Goal: Navigation & Orientation: Find specific page/section

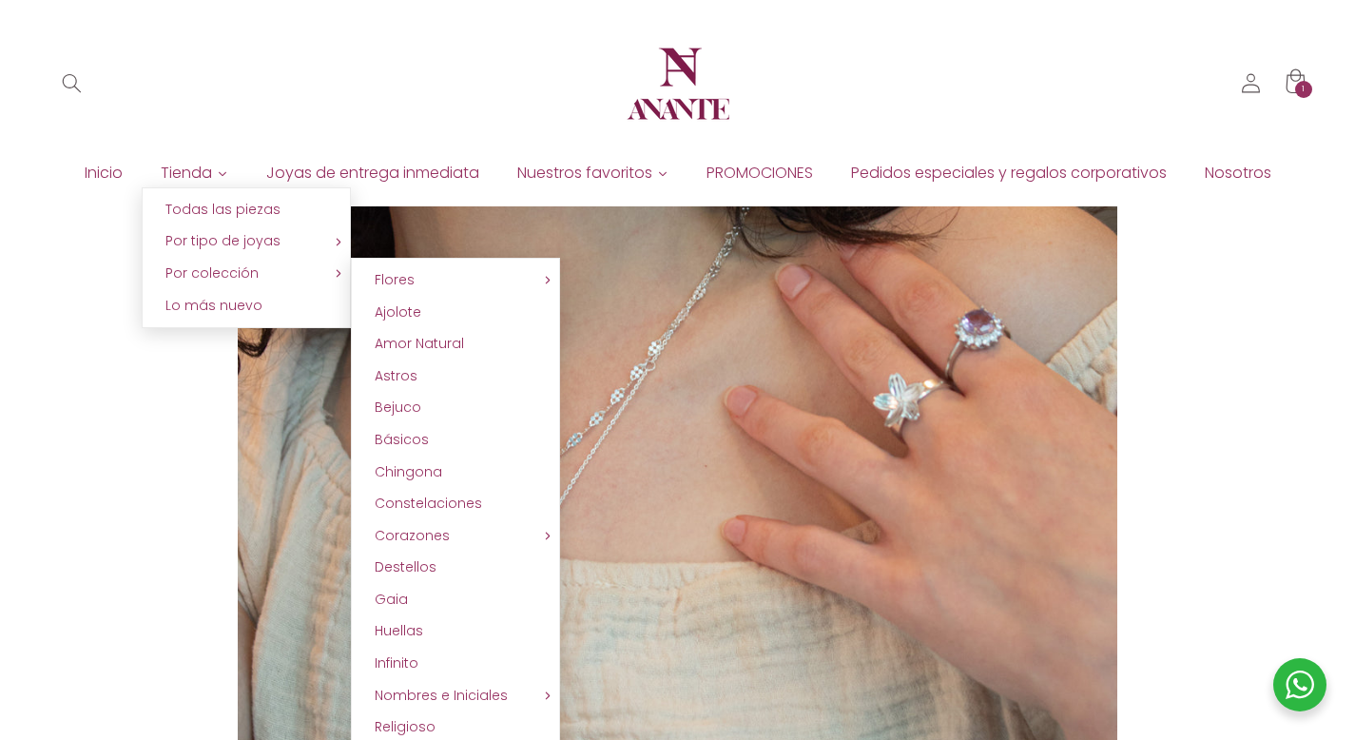
scroll to position [95, 0]
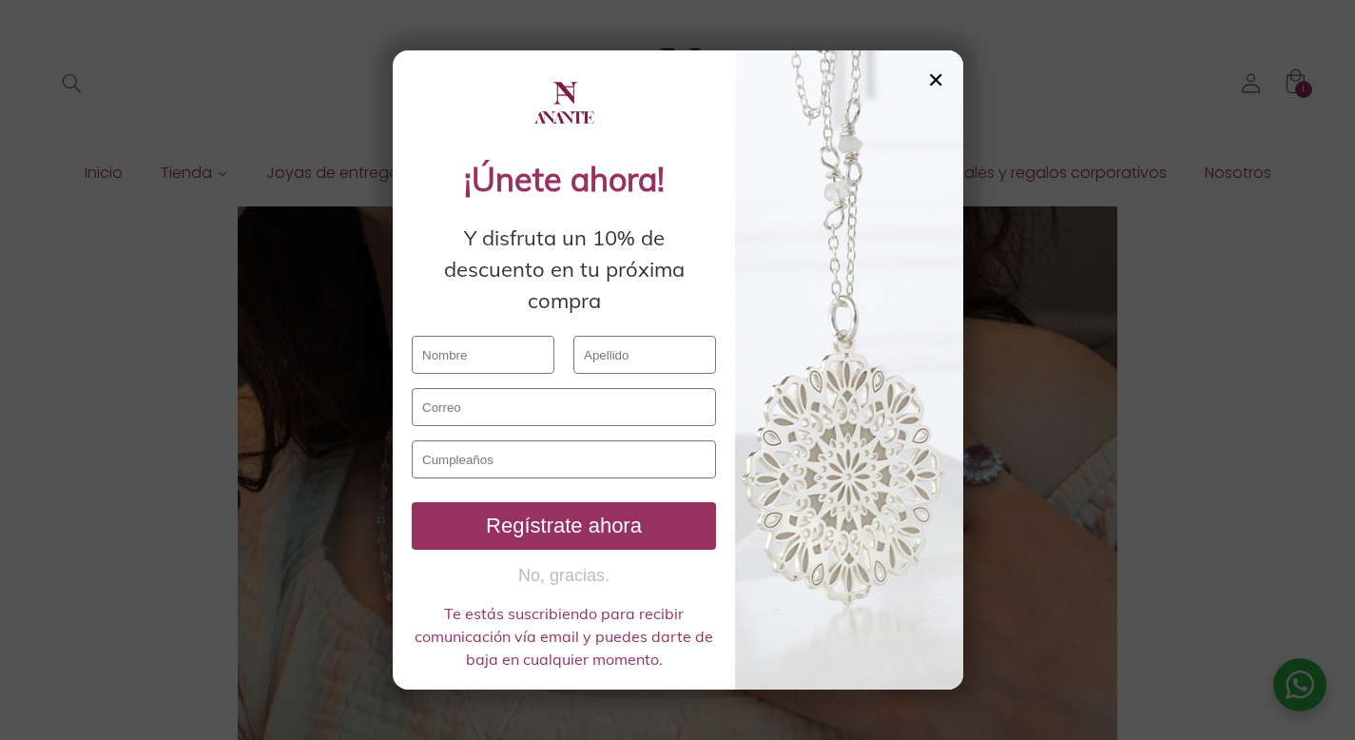
click at [931, 74] on div "✕" at bounding box center [935, 79] width 17 height 21
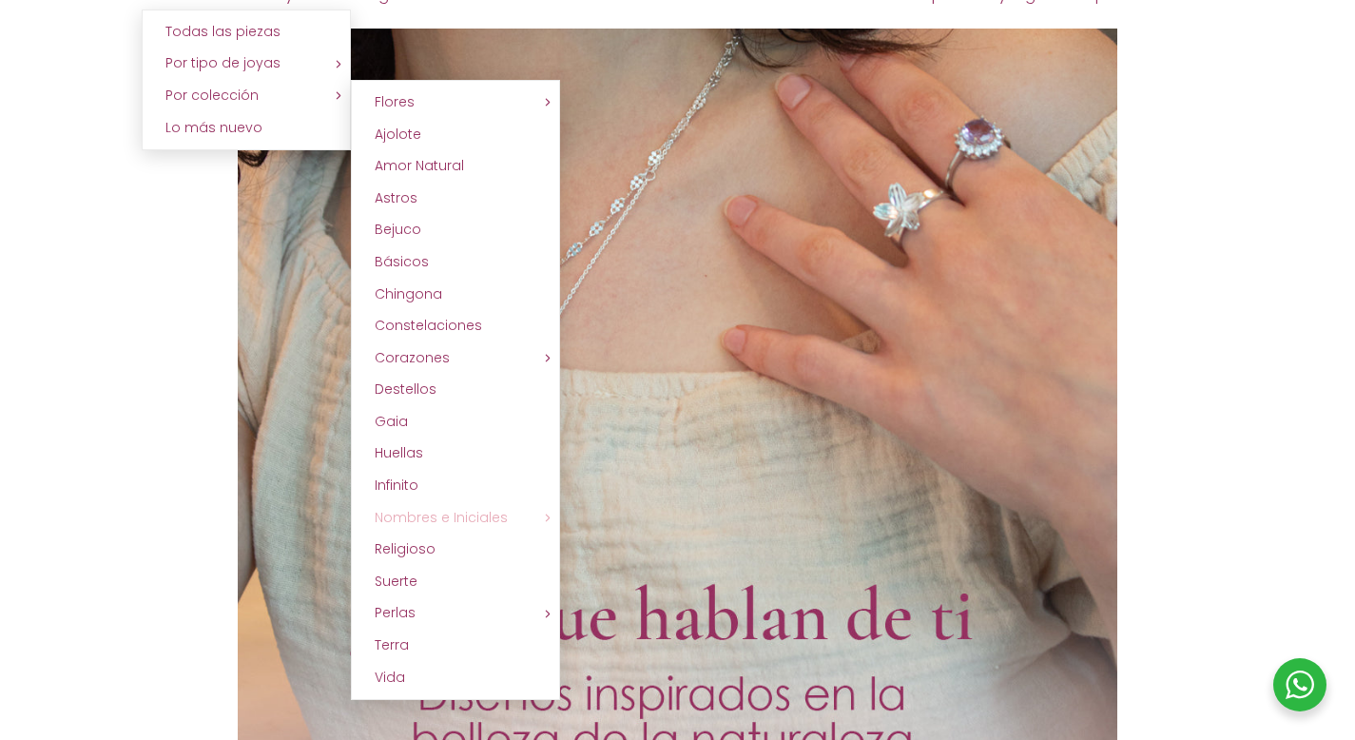
scroll to position [424, 0]
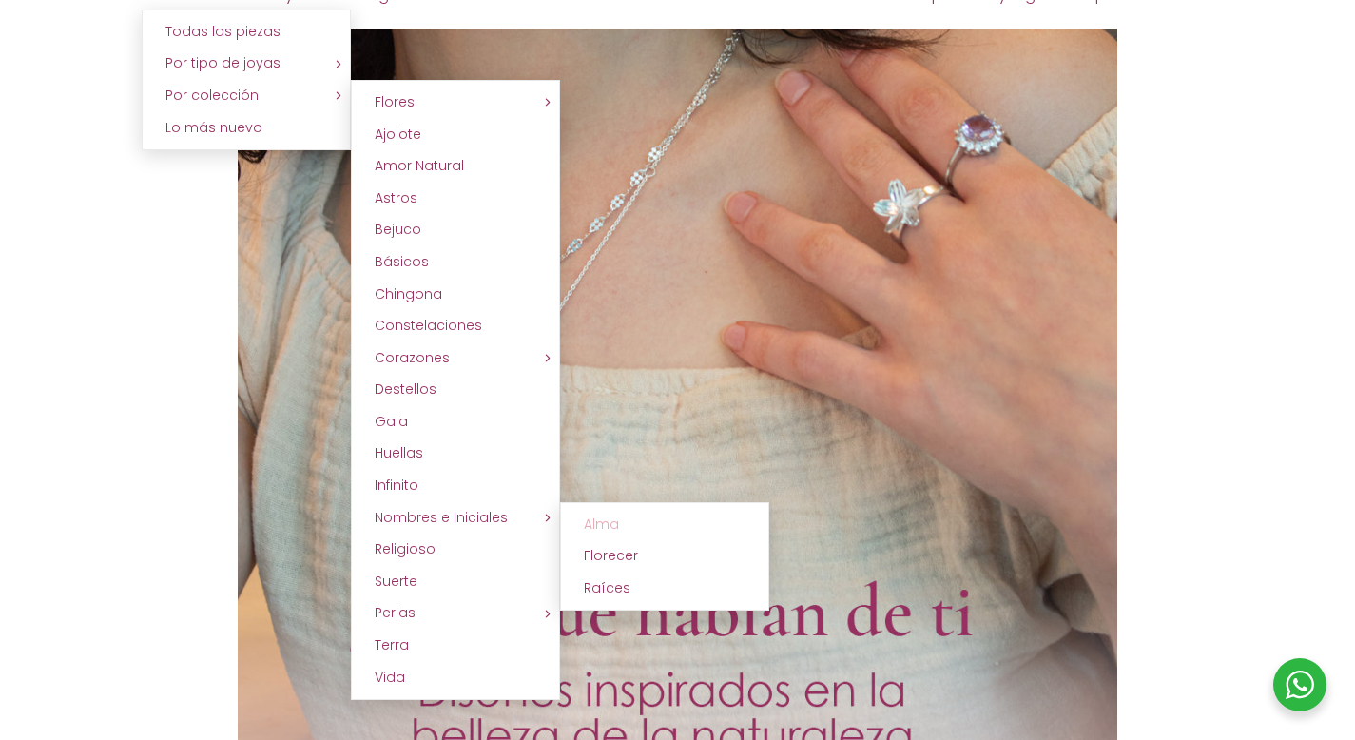
click at [595, 522] on span "Alma" at bounding box center [601, 524] width 35 height 19
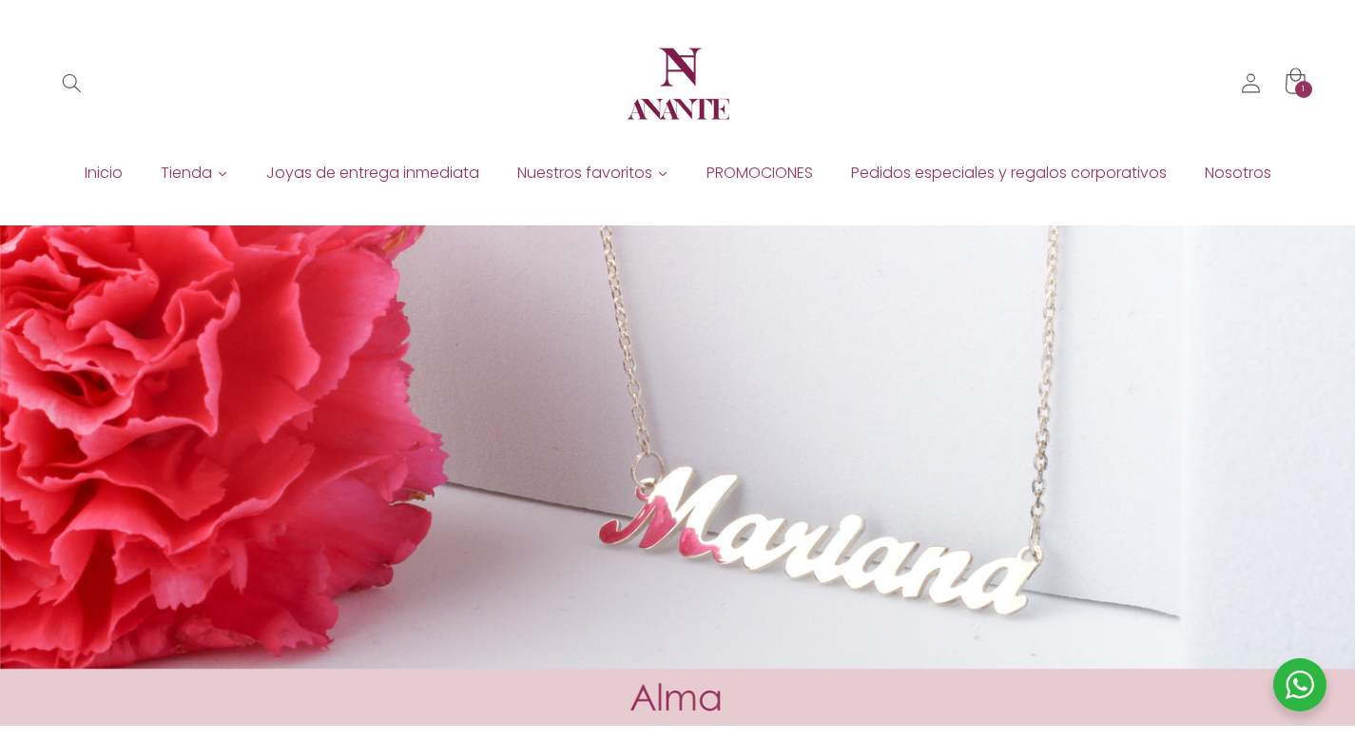
click at [1316, 72] on icon at bounding box center [1295, 83] width 47 height 47
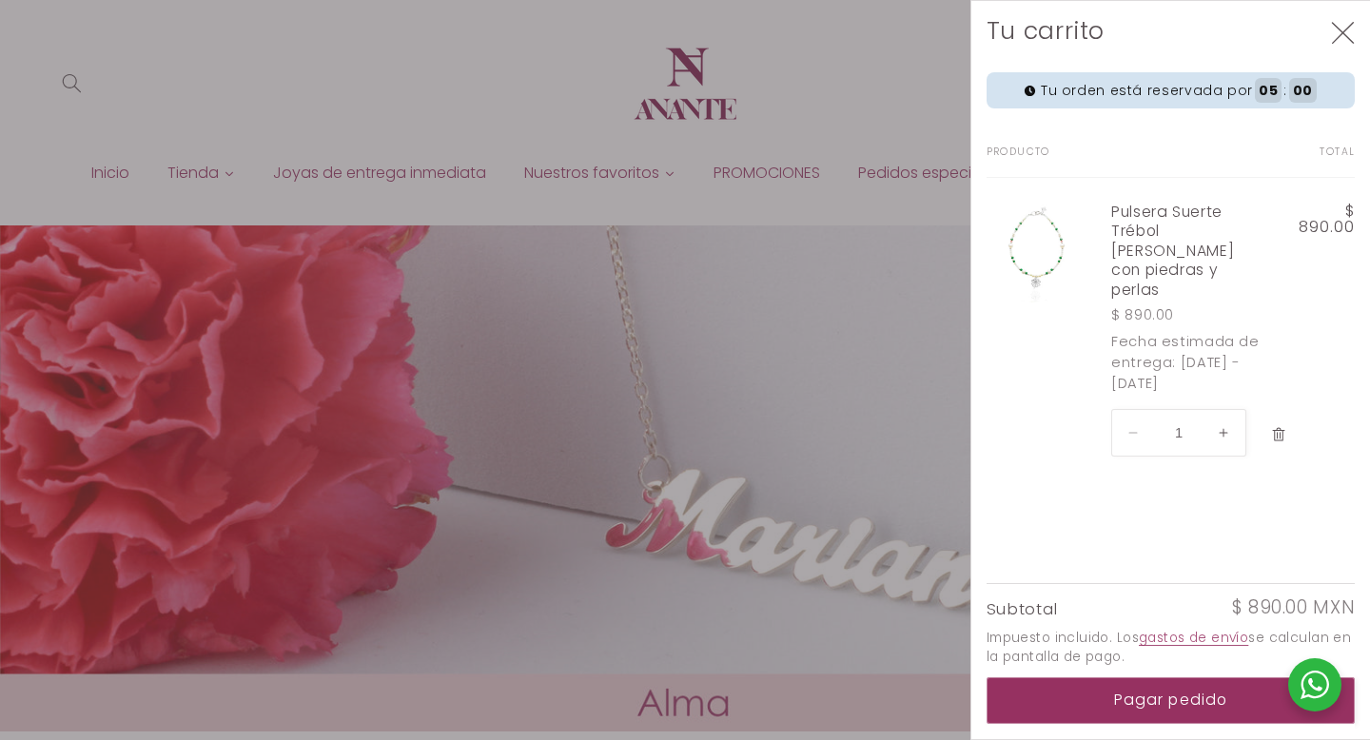
click at [1270, 415] on button "Eliminar Pulsera Suerte Trébol de plata con piedras y perlas" at bounding box center [1278, 435] width 35 height 41
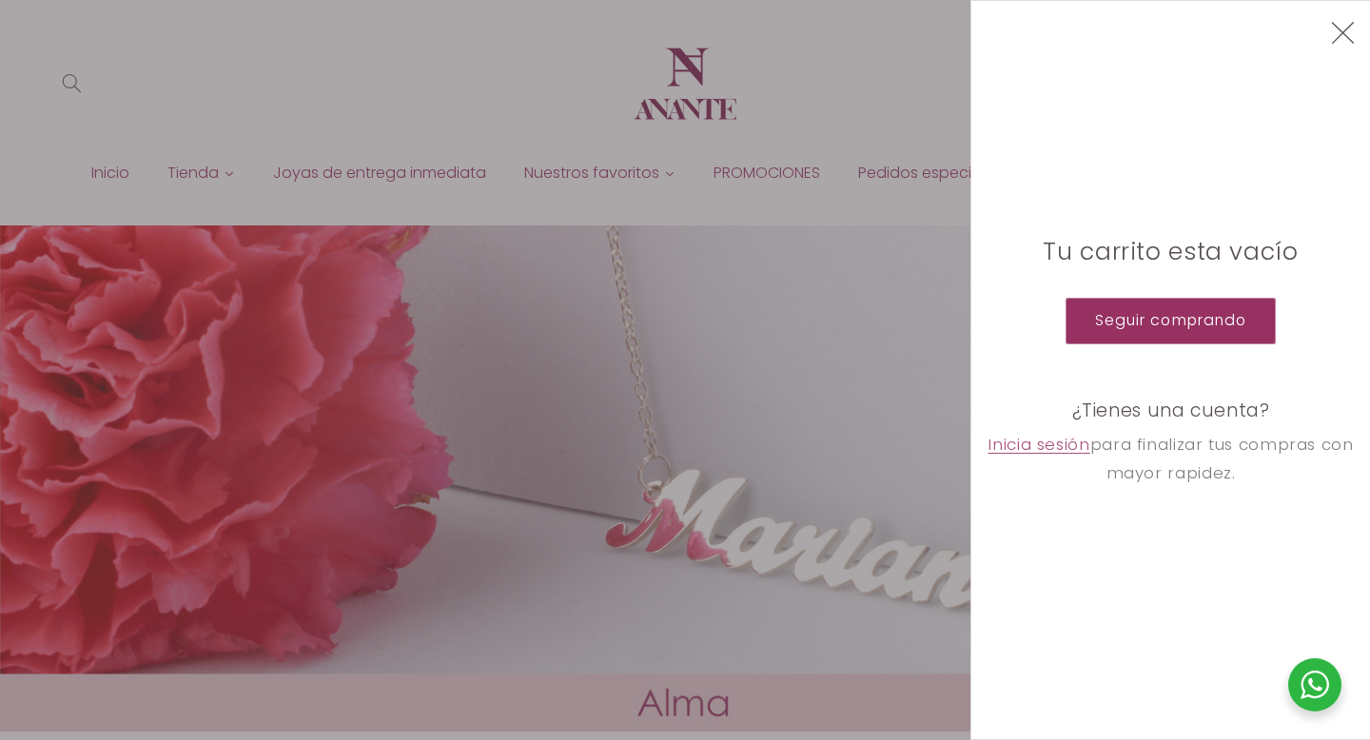
click at [1334, 35] on icon "Cerrar" at bounding box center [1343, 33] width 24 height 24
